Goal: Use online tool/utility: Use online tool/utility

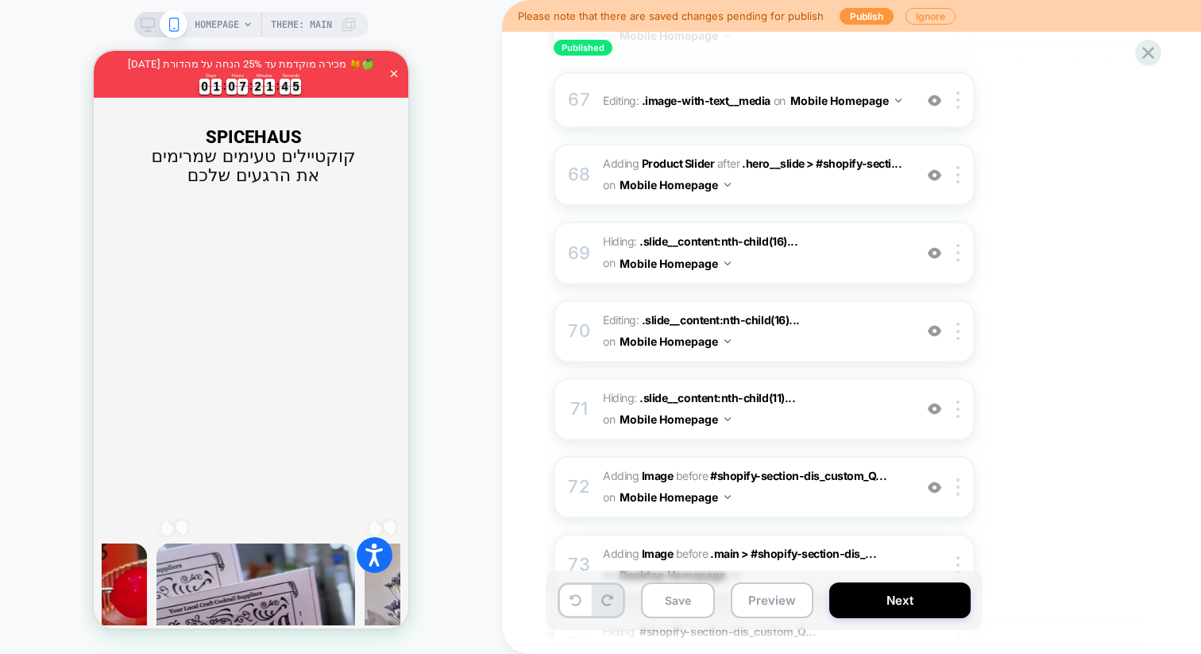
scroll to position [5431, 0]
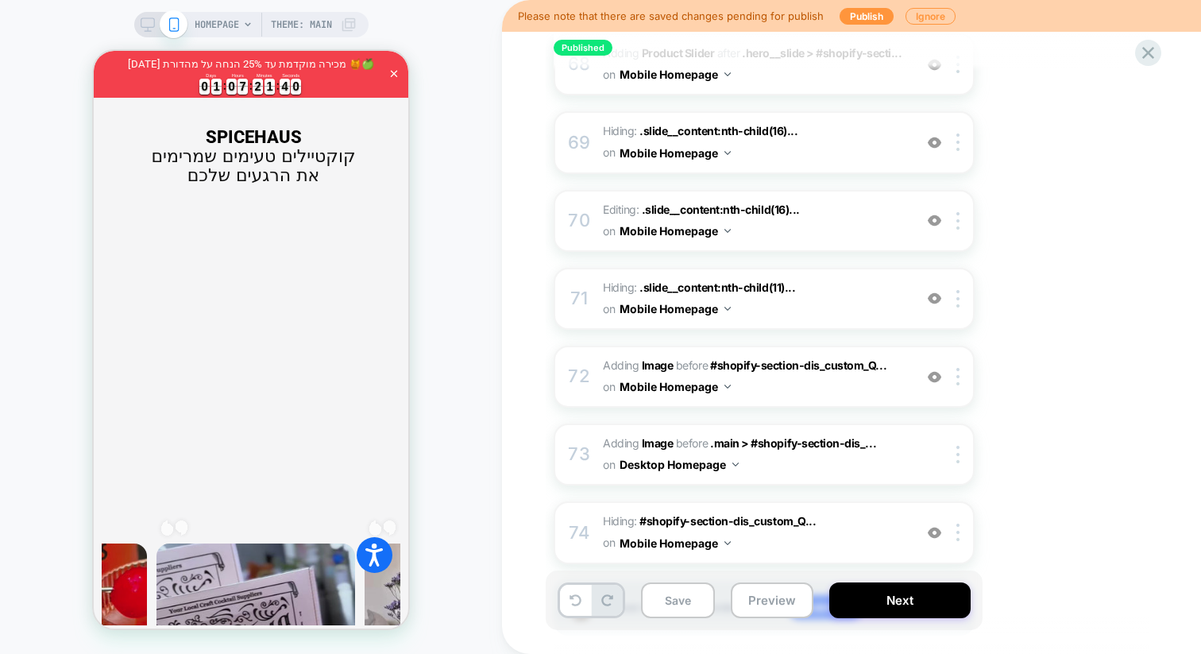
click at [153, 28] on div at bounding box center [161, 24] width 41 height 14
click at [141, 28] on icon at bounding box center [148, 24] width 14 height 14
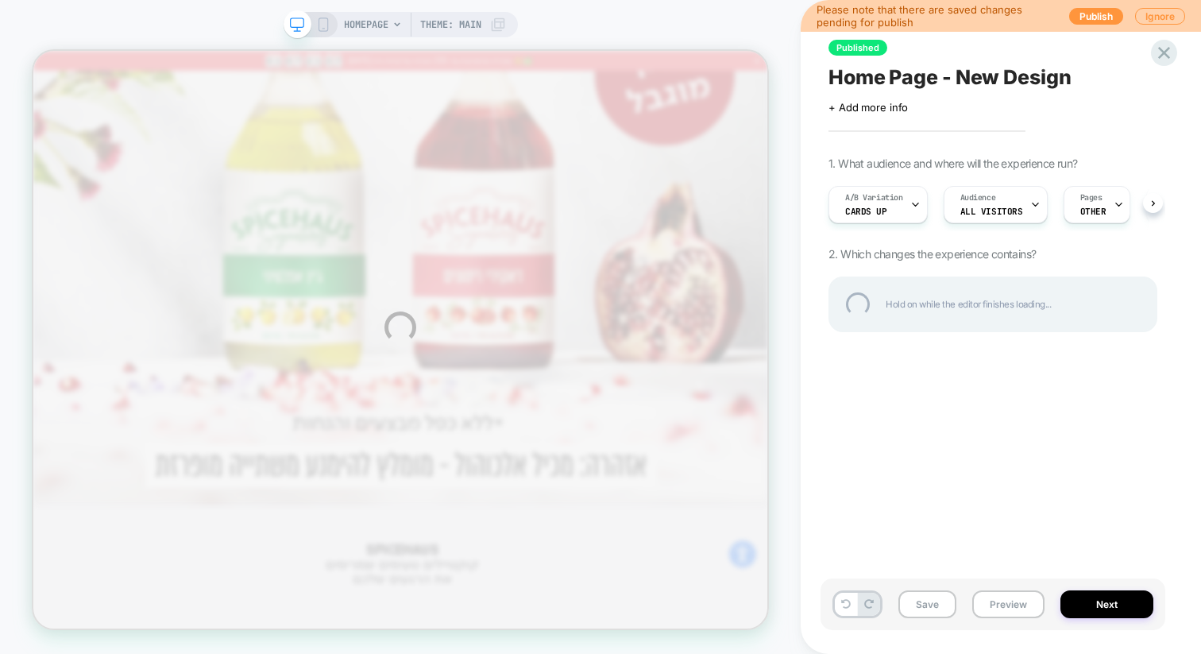
scroll to position [1275, 0]
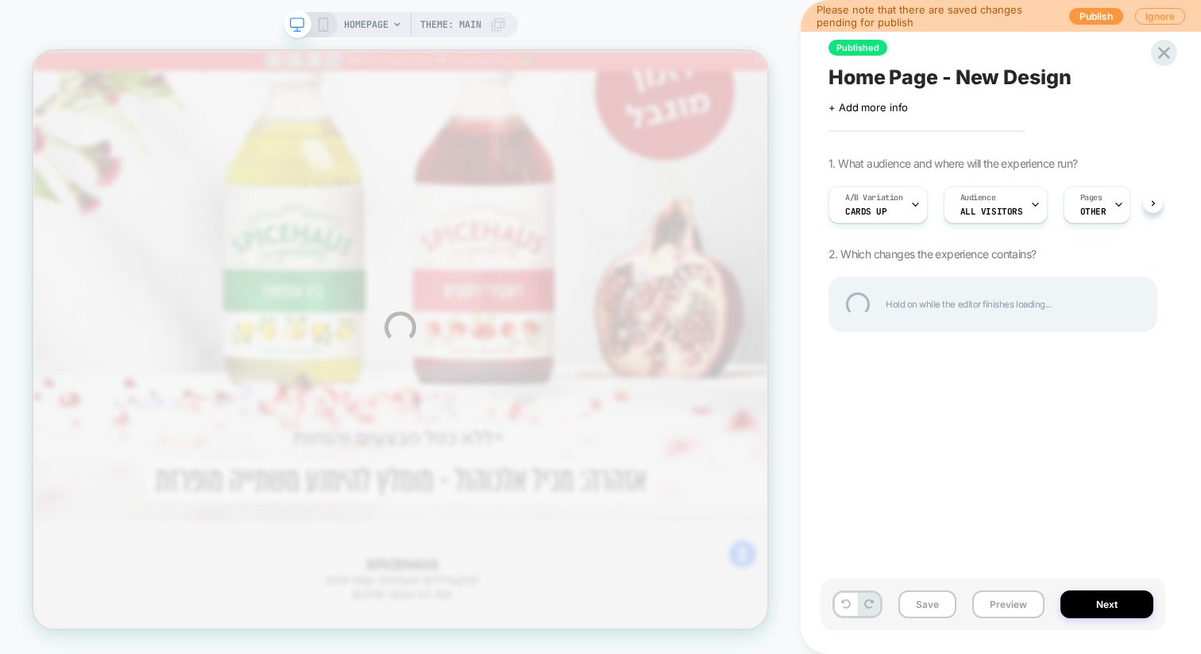
click at [890, 200] on div "HOMEPAGE Theme: MAIN Please note that there are saved changes pending for publi…" at bounding box center [600, 327] width 1201 height 654
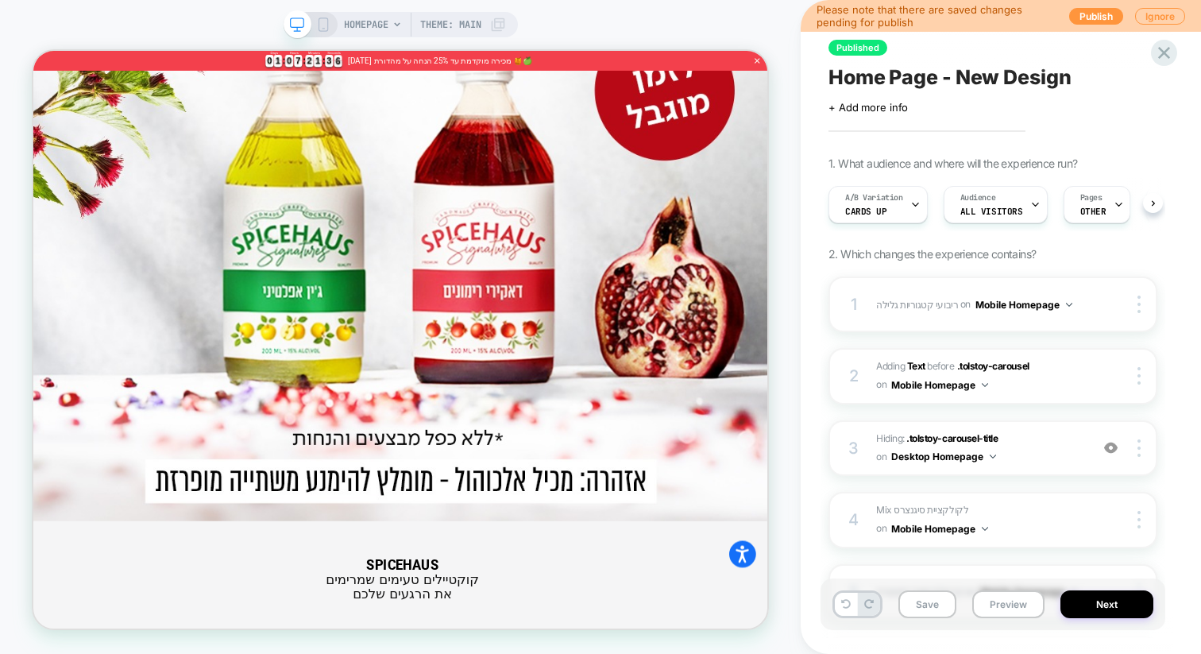
scroll to position [0, 1]
click at [901, 206] on div "A/B Variation Cards up" at bounding box center [873, 205] width 90 height 36
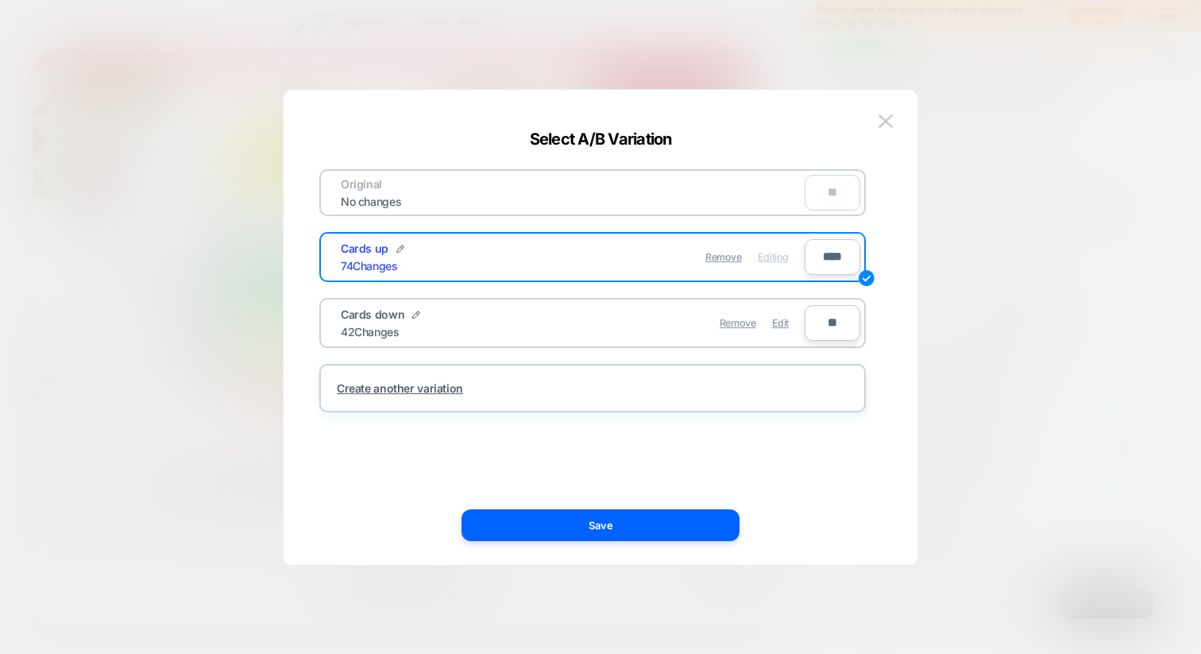
click at [1001, 206] on div at bounding box center [600, 327] width 1201 height 654
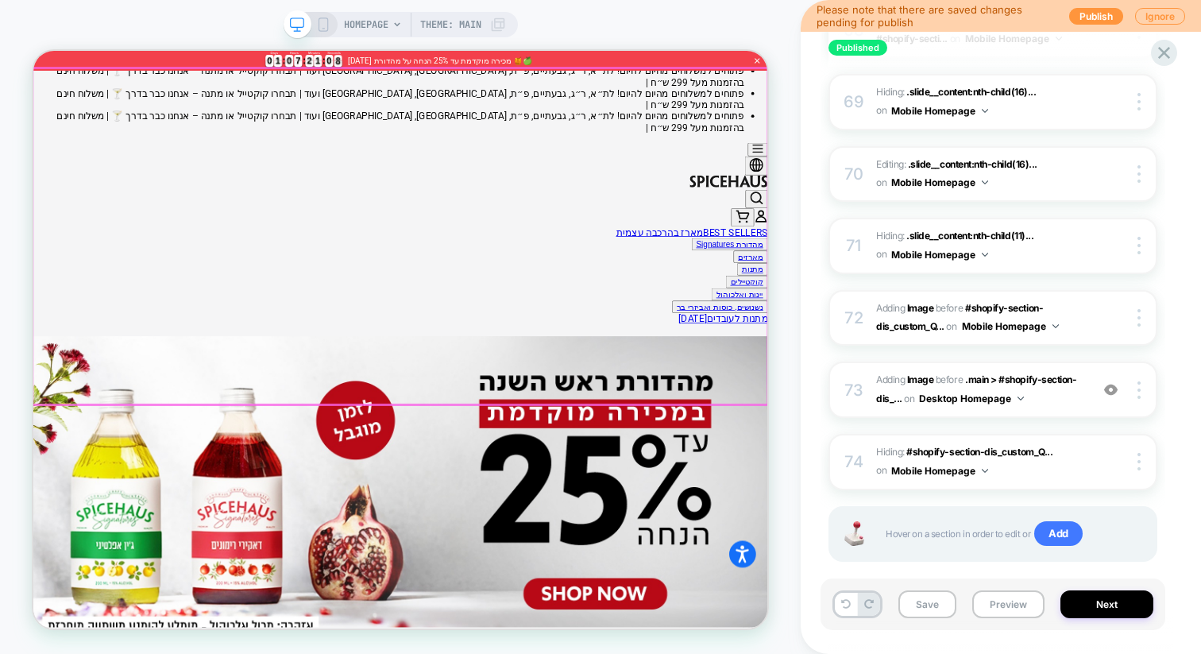
scroll to position [145, 0]
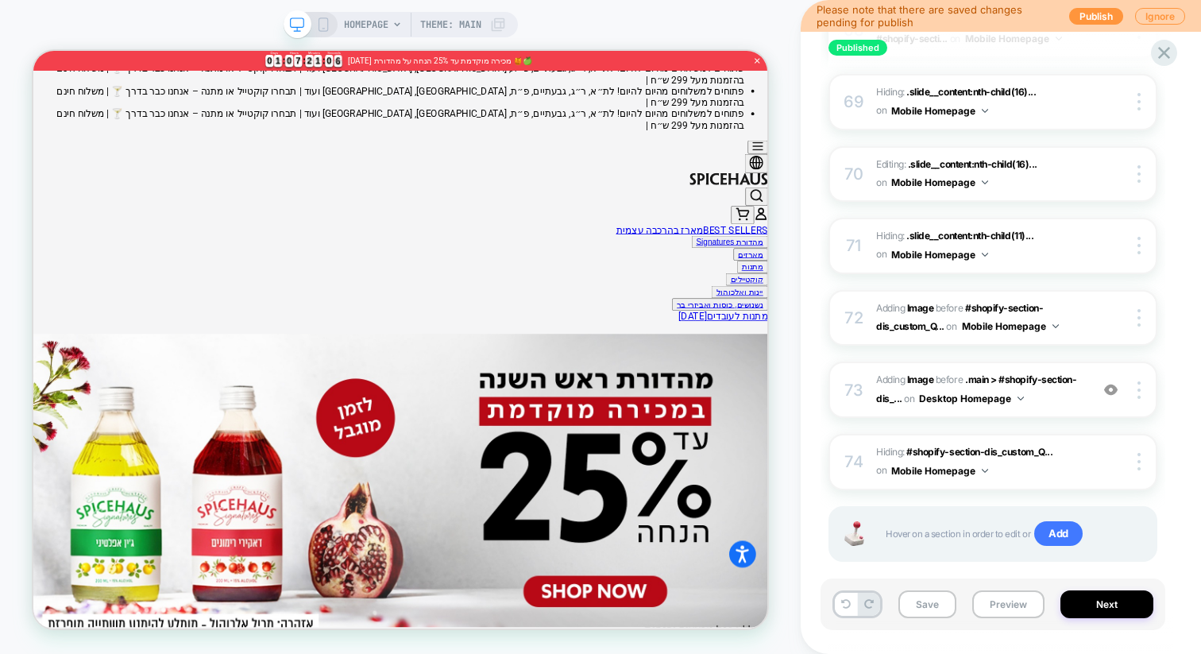
click at [322, 29] on icon at bounding box center [323, 24] width 14 height 14
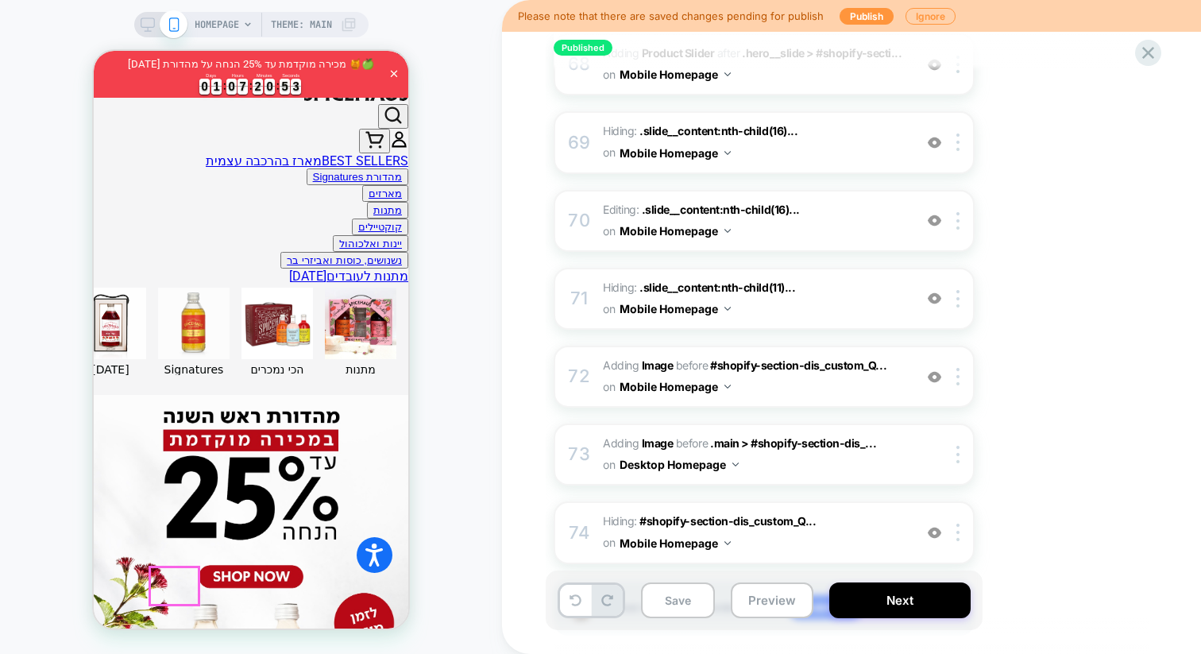
scroll to position [524, 0]
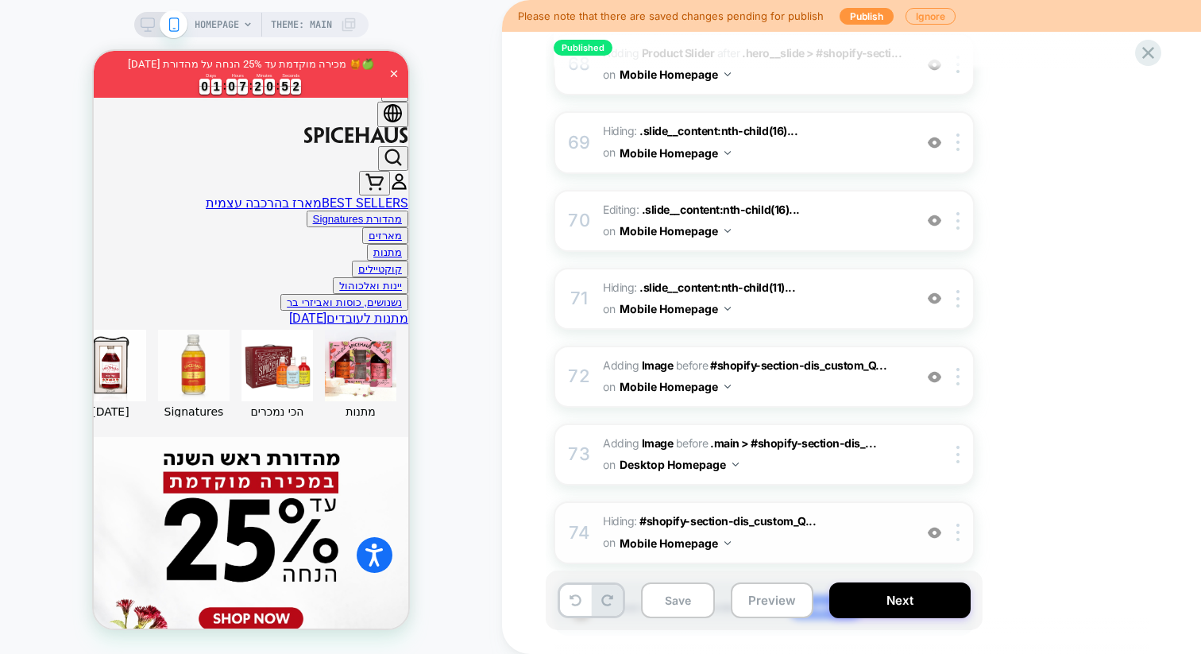
click at [935, 526] on img at bounding box center [935, 533] width 14 height 14
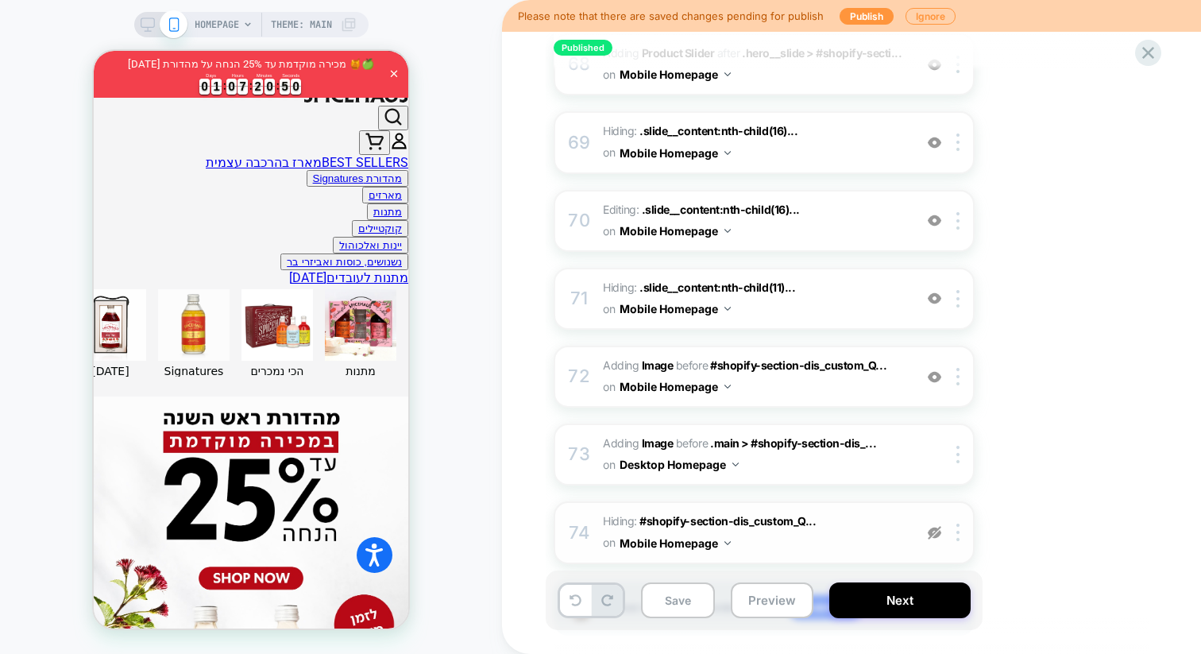
scroll to position [561, 0]
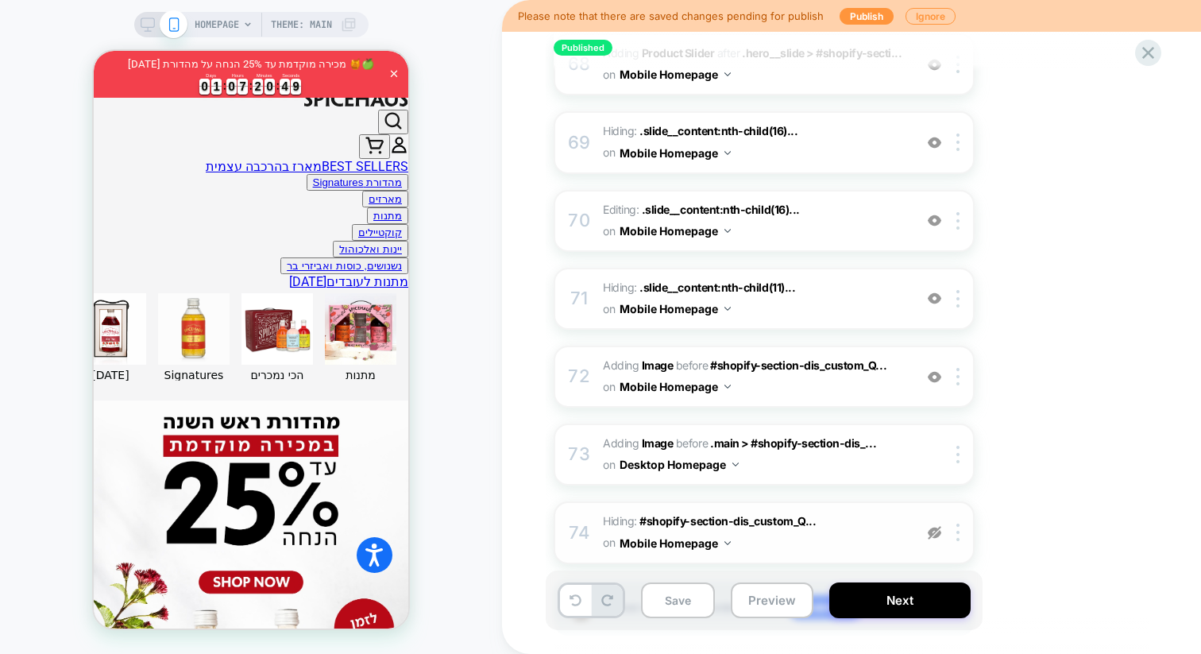
click at [932, 526] on img at bounding box center [935, 533] width 14 height 14
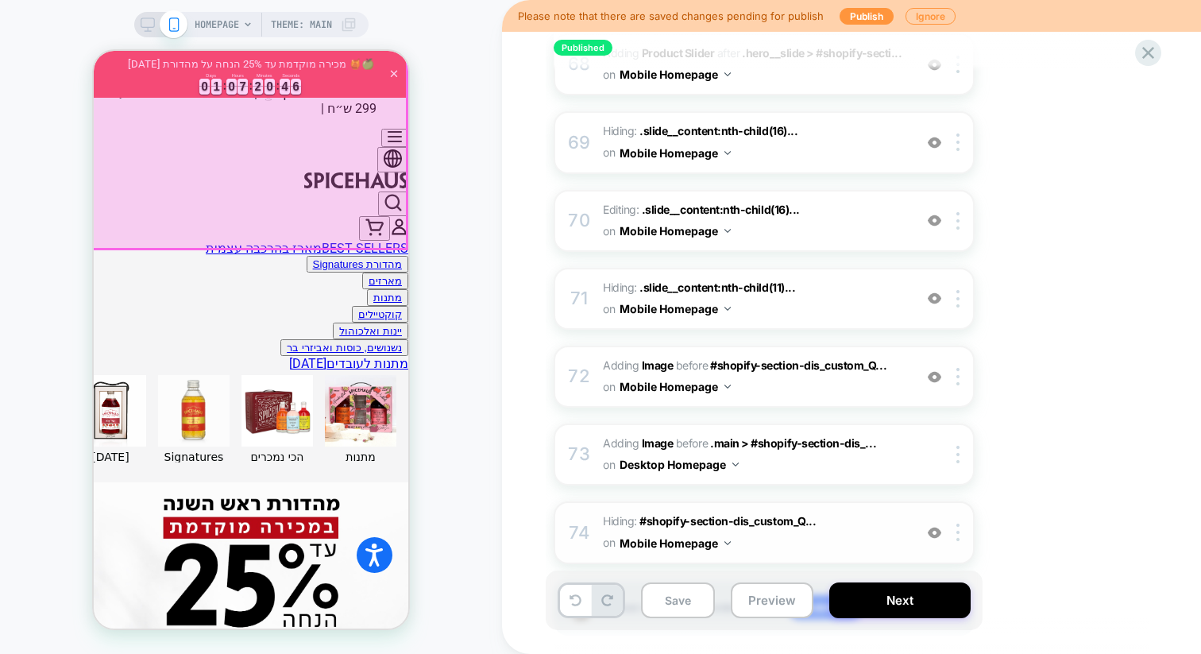
scroll to position [476, 0]
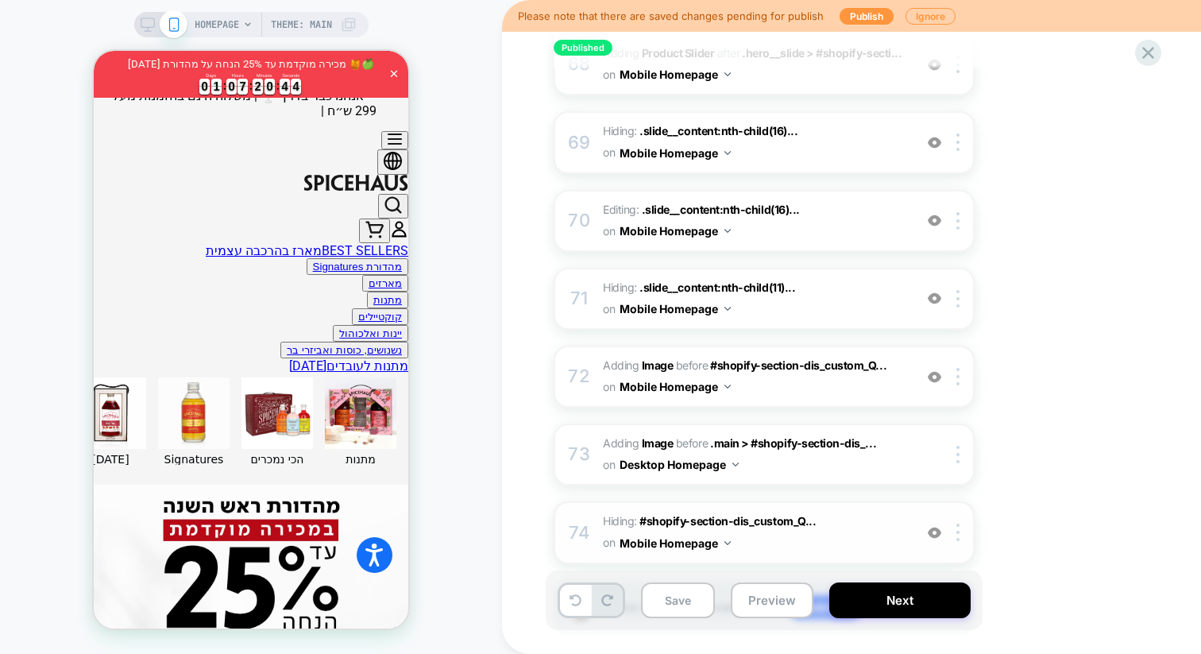
click at [931, 526] on img at bounding box center [935, 533] width 14 height 14
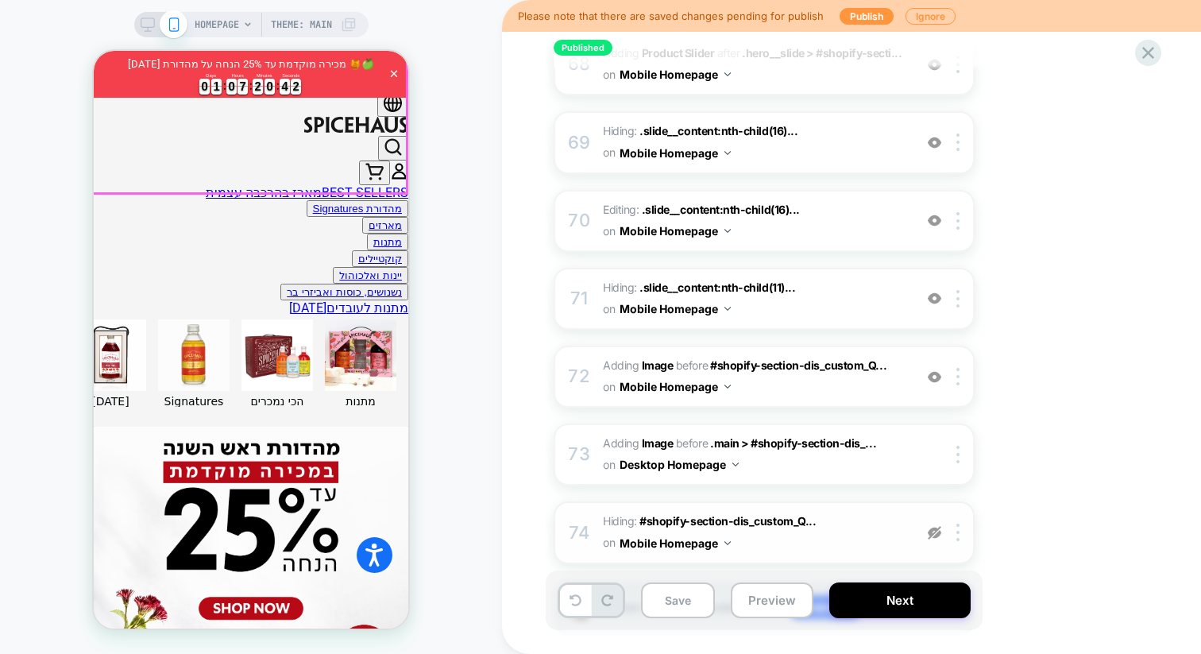
scroll to position [542, 0]
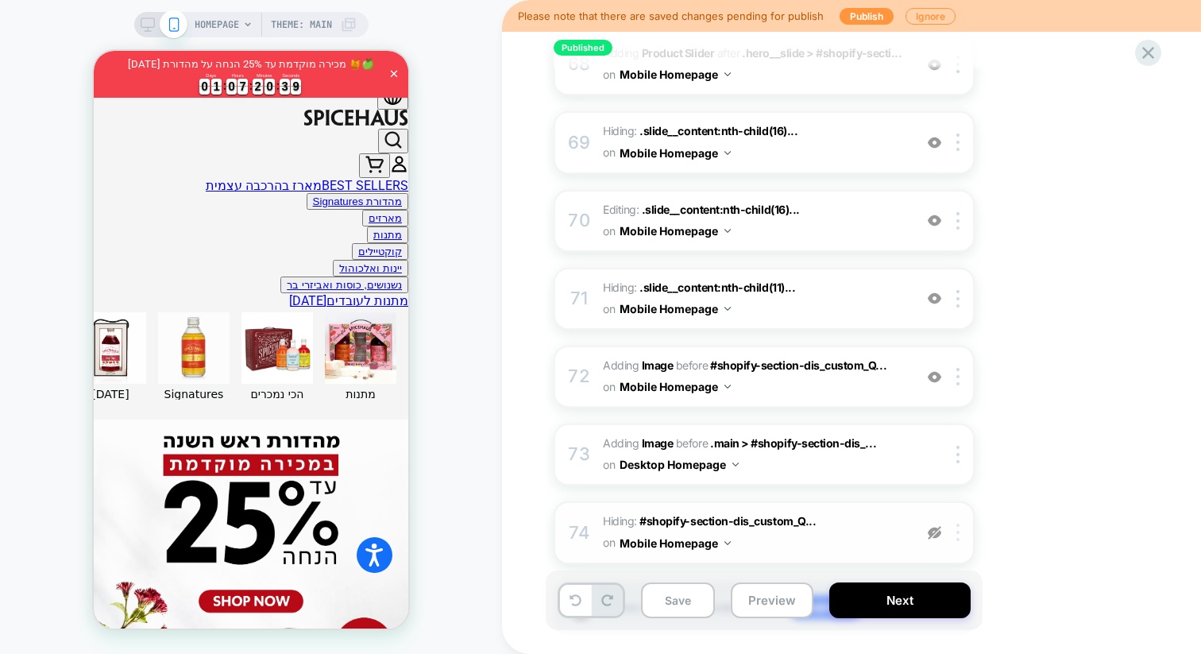
click at [958, 523] on img at bounding box center [957, 531] width 3 height 17
click at [955, 523] on div at bounding box center [960, 531] width 26 height 17
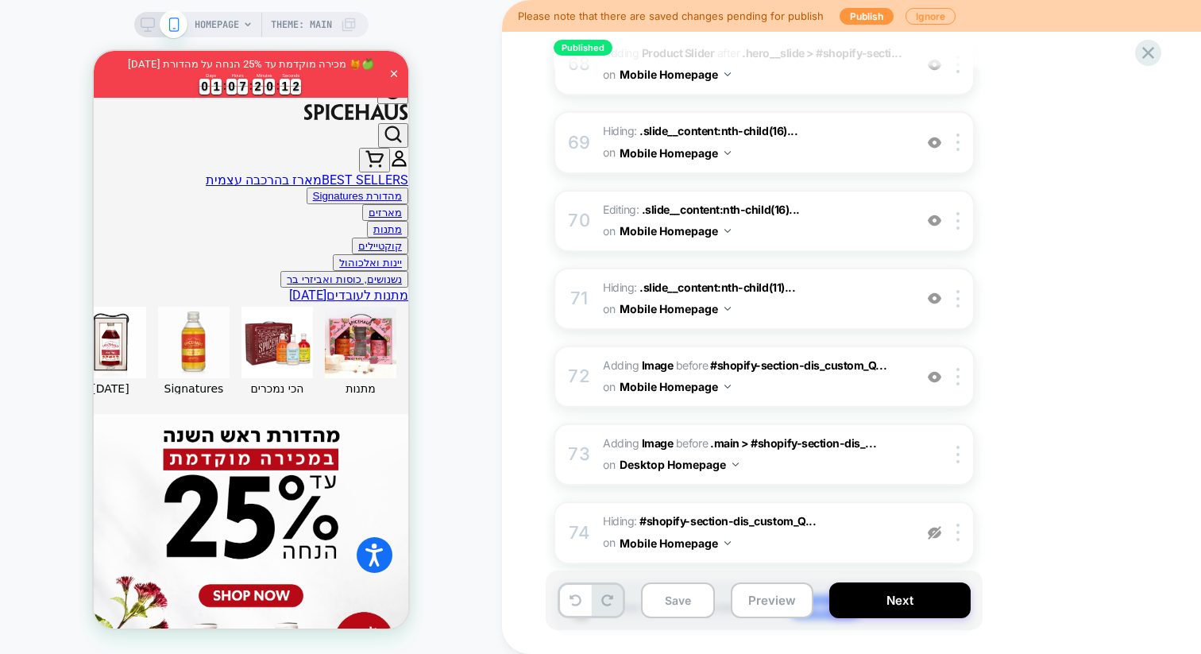
scroll to position [0, 0]
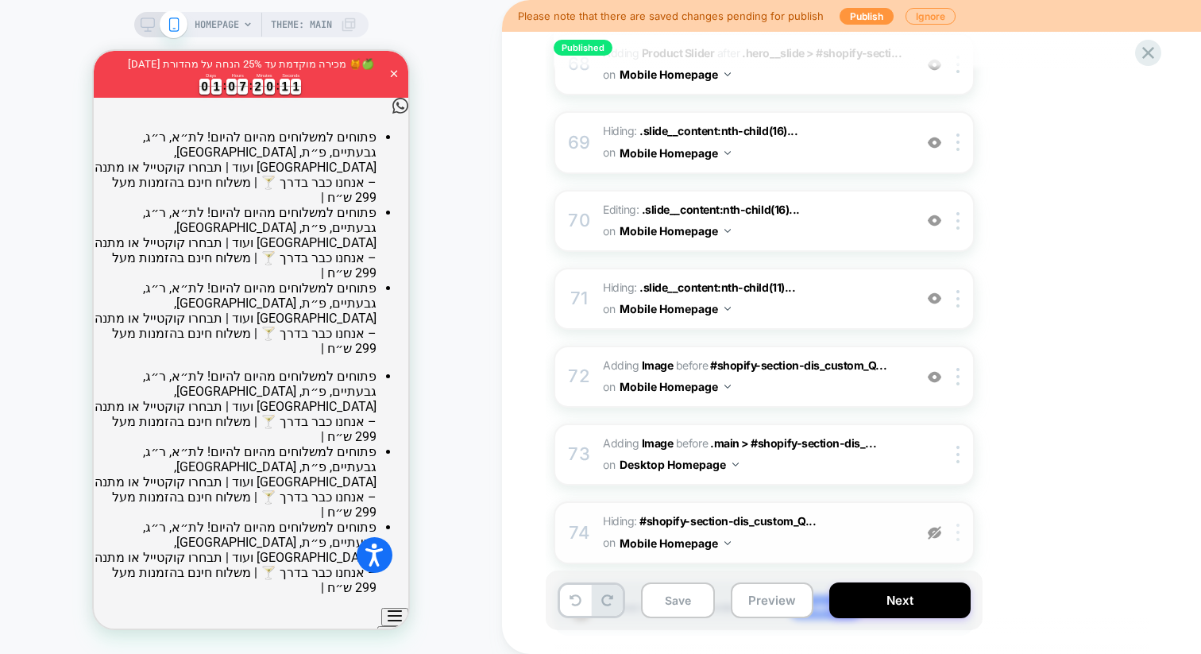
click at [958, 523] on img at bounding box center [957, 531] width 3 height 17
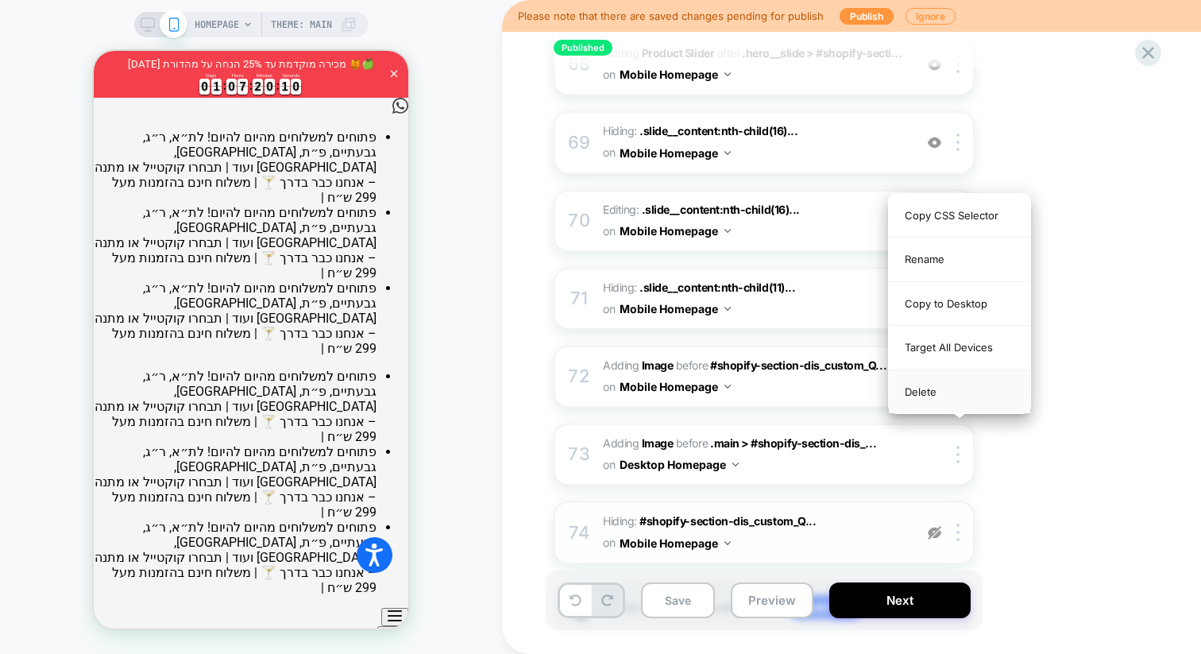
click at [937, 392] on div "Delete" at bounding box center [959, 391] width 141 height 43
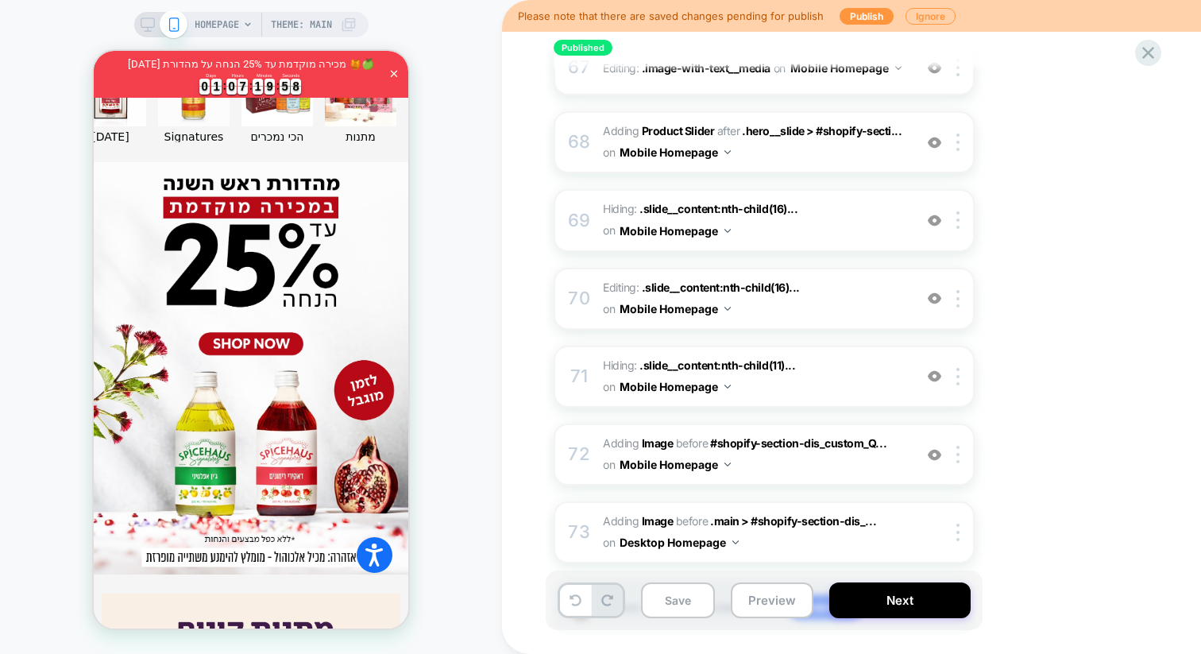
scroll to position [672, 0]
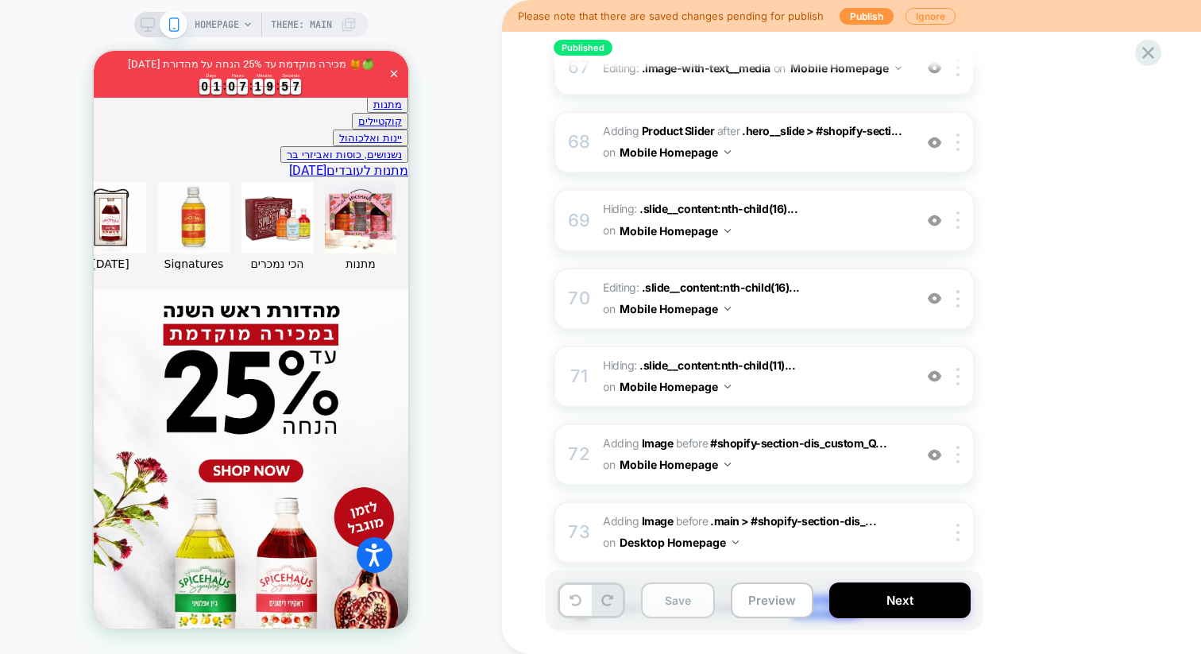
click at [693, 611] on button "Save" at bounding box center [678, 600] width 74 height 36
click at [676, 600] on button "Save" at bounding box center [678, 600] width 74 height 36
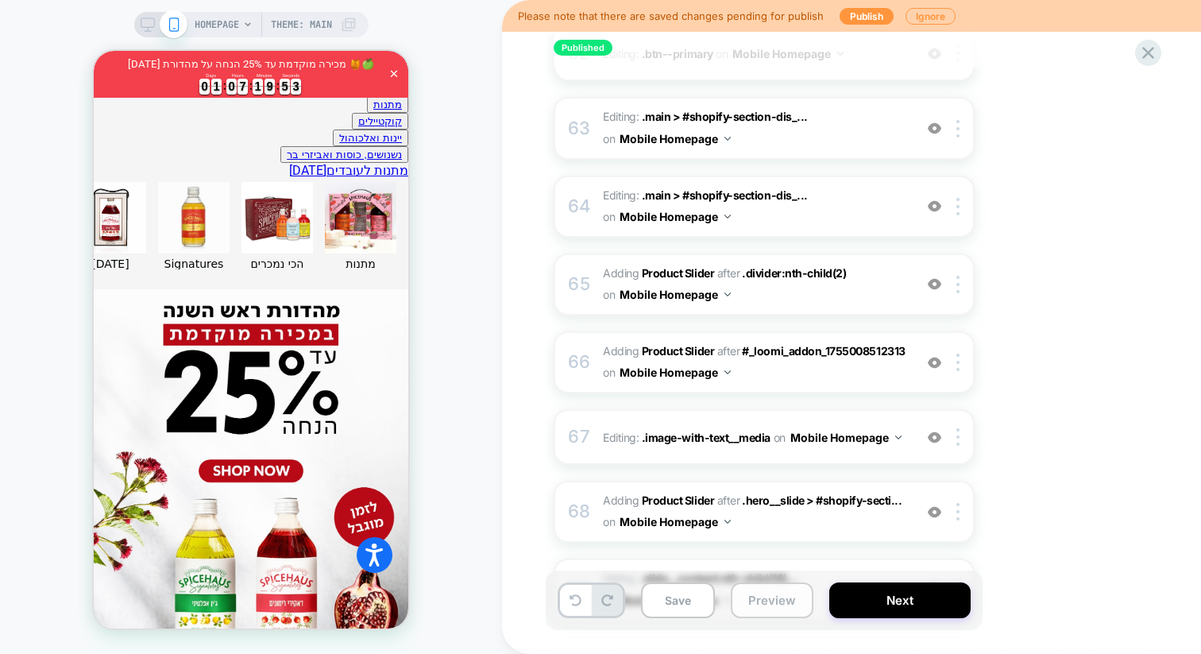
click at [777, 605] on button "Preview" at bounding box center [772, 600] width 83 height 36
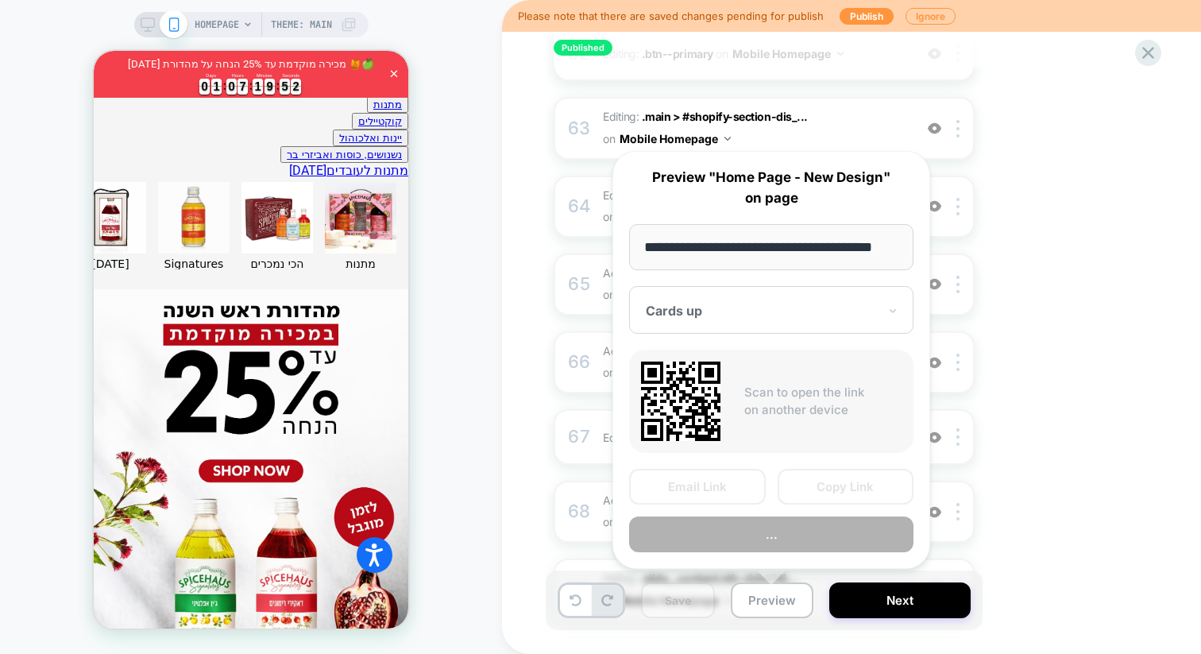
scroll to position [0, 23]
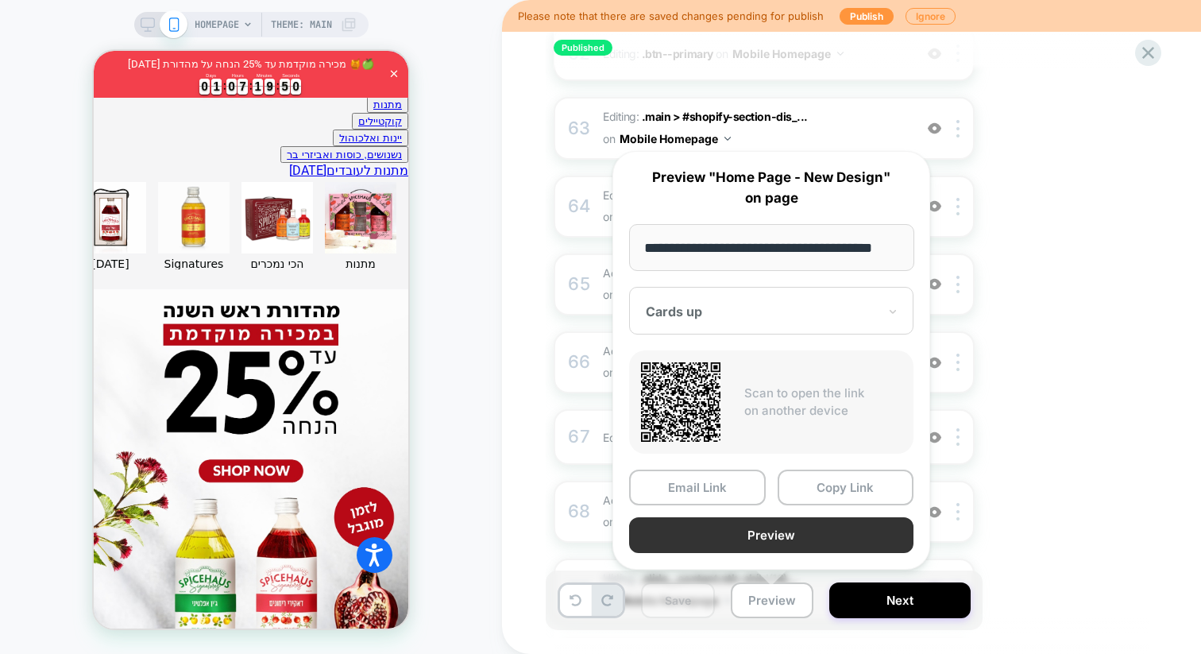
click at [744, 537] on button "Preview" at bounding box center [771, 535] width 284 height 36
